Goal: Browse casually: Explore the website without a specific task or goal

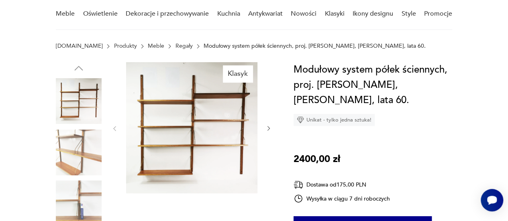
scroll to position [80, 0]
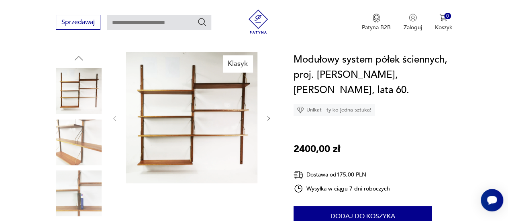
click at [68, 134] on img at bounding box center [79, 143] width 46 height 46
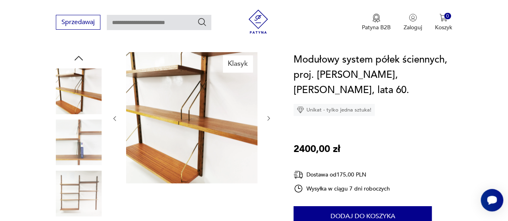
click at [67, 77] on img at bounding box center [79, 91] width 46 height 46
click at [79, 83] on img at bounding box center [79, 91] width 46 height 46
click at [79, 129] on img at bounding box center [79, 143] width 46 height 46
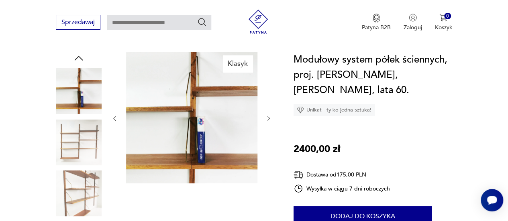
click at [83, 146] on img at bounding box center [79, 143] width 46 height 46
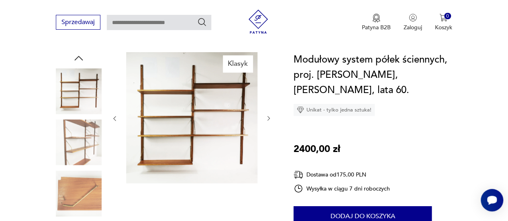
click at [83, 172] on img at bounding box center [79, 194] width 46 height 46
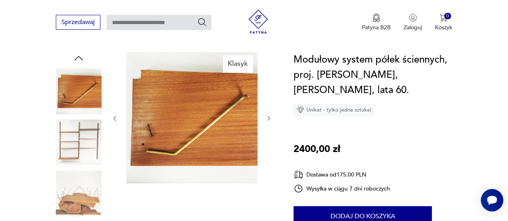
click at [83, 188] on img at bounding box center [79, 194] width 46 height 46
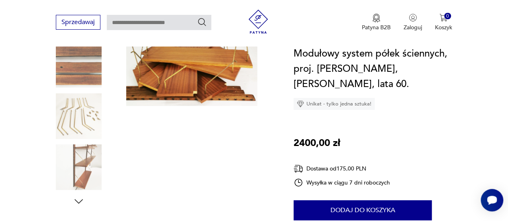
scroll to position [160, 0]
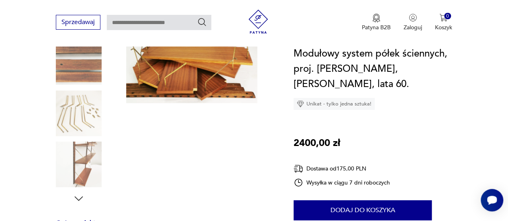
click at [79, 150] on img at bounding box center [79, 165] width 46 height 46
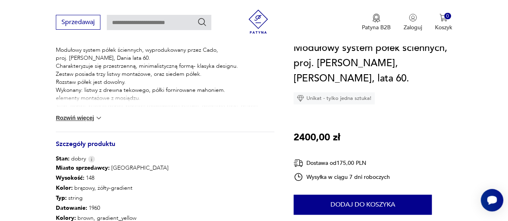
scroll to position [361, 0]
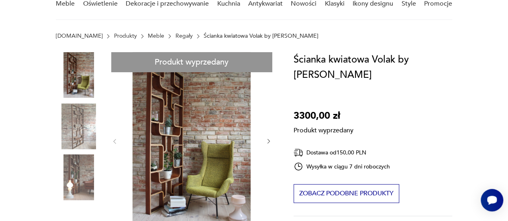
scroll to position [40, 0]
